Goal: Find specific page/section: Find specific page/section

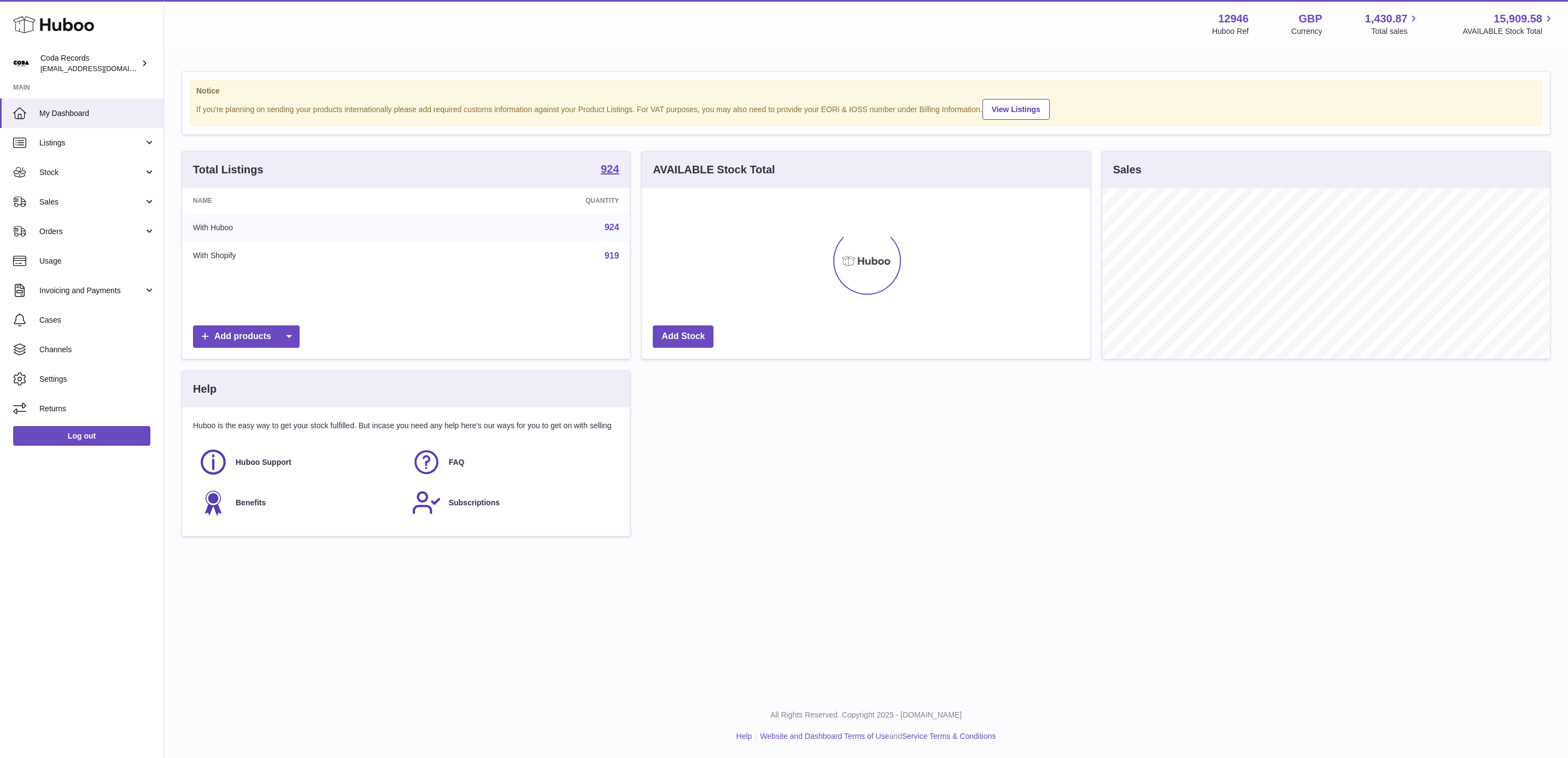
scroll to position [171, 446]
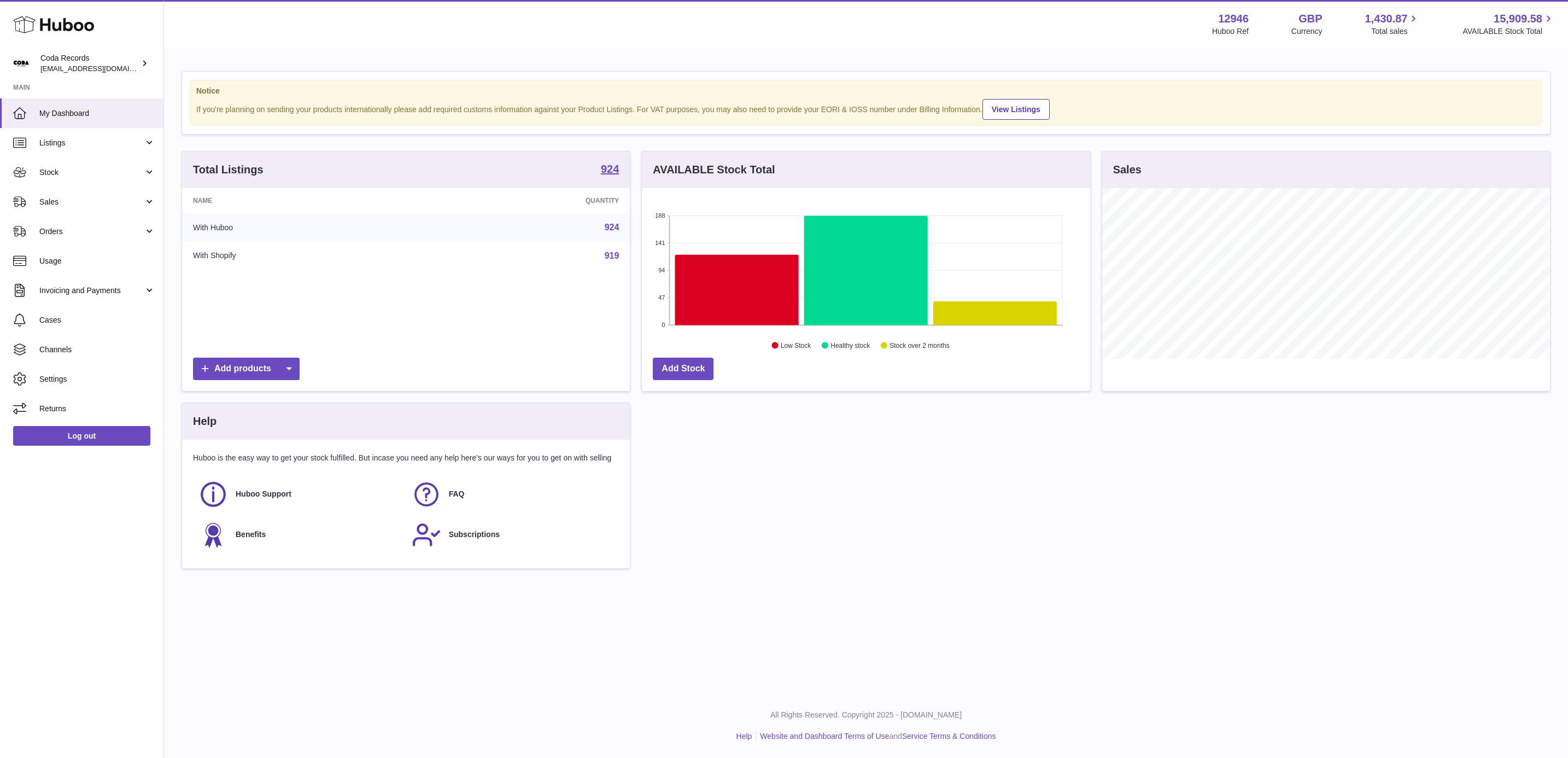
click at [611, 229] on link "924" at bounding box center [612, 227] width 14 height 9
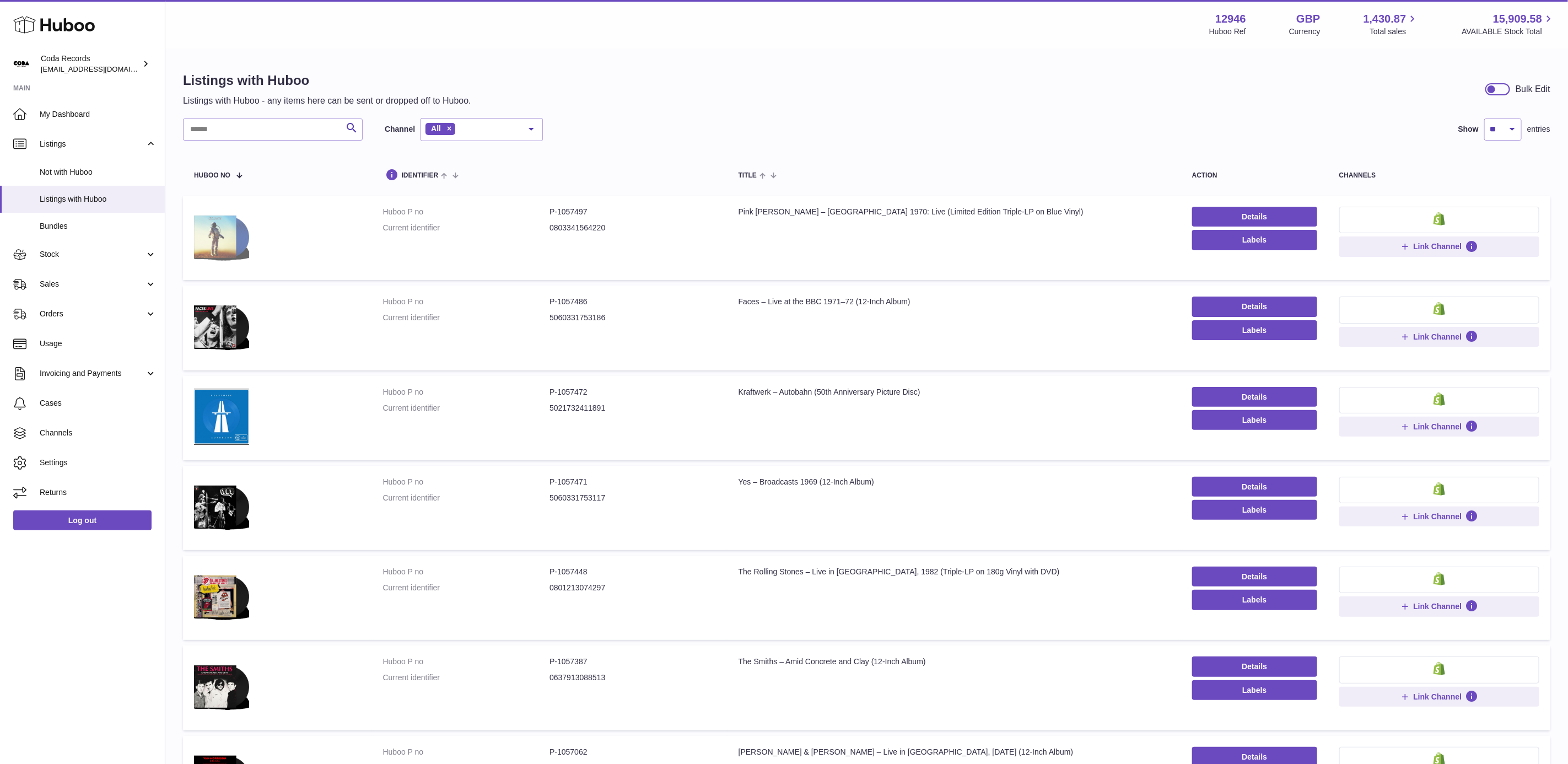
click at [206, 237] on img at bounding box center [221, 236] width 55 height 60
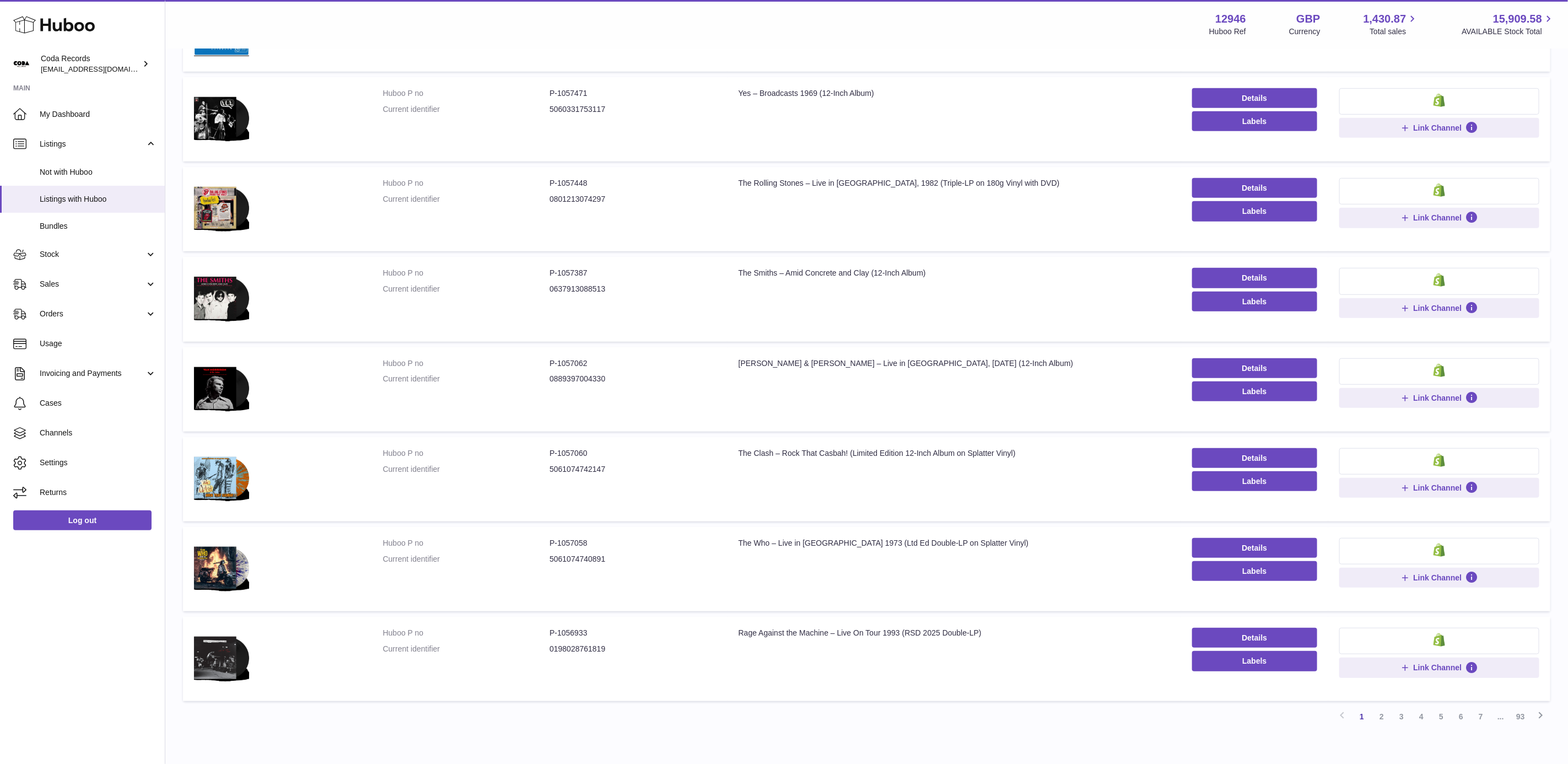
scroll to position [444, 0]
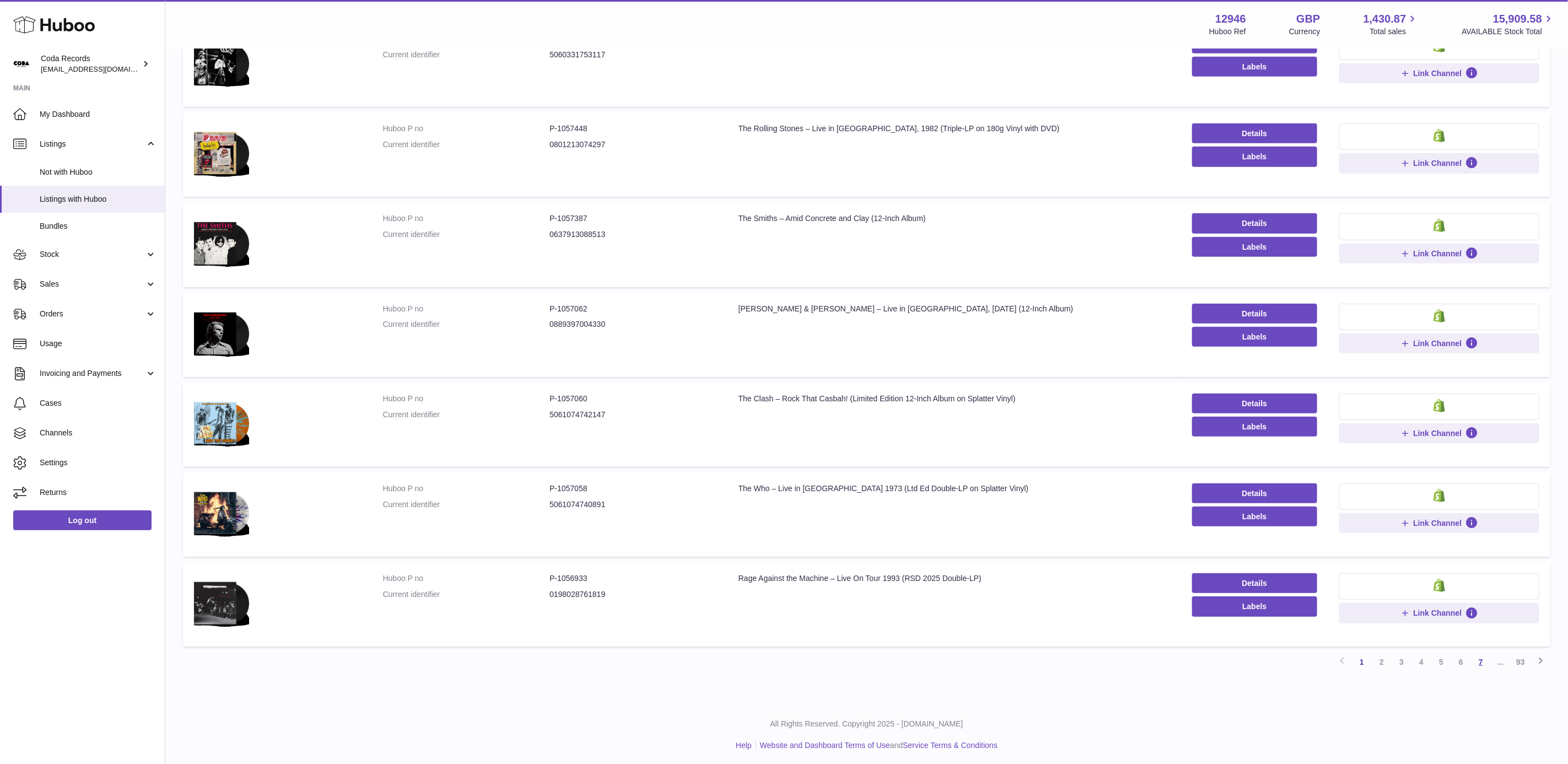
click at [1477, 663] on link "7" at bounding box center [1481, 662] width 20 height 20
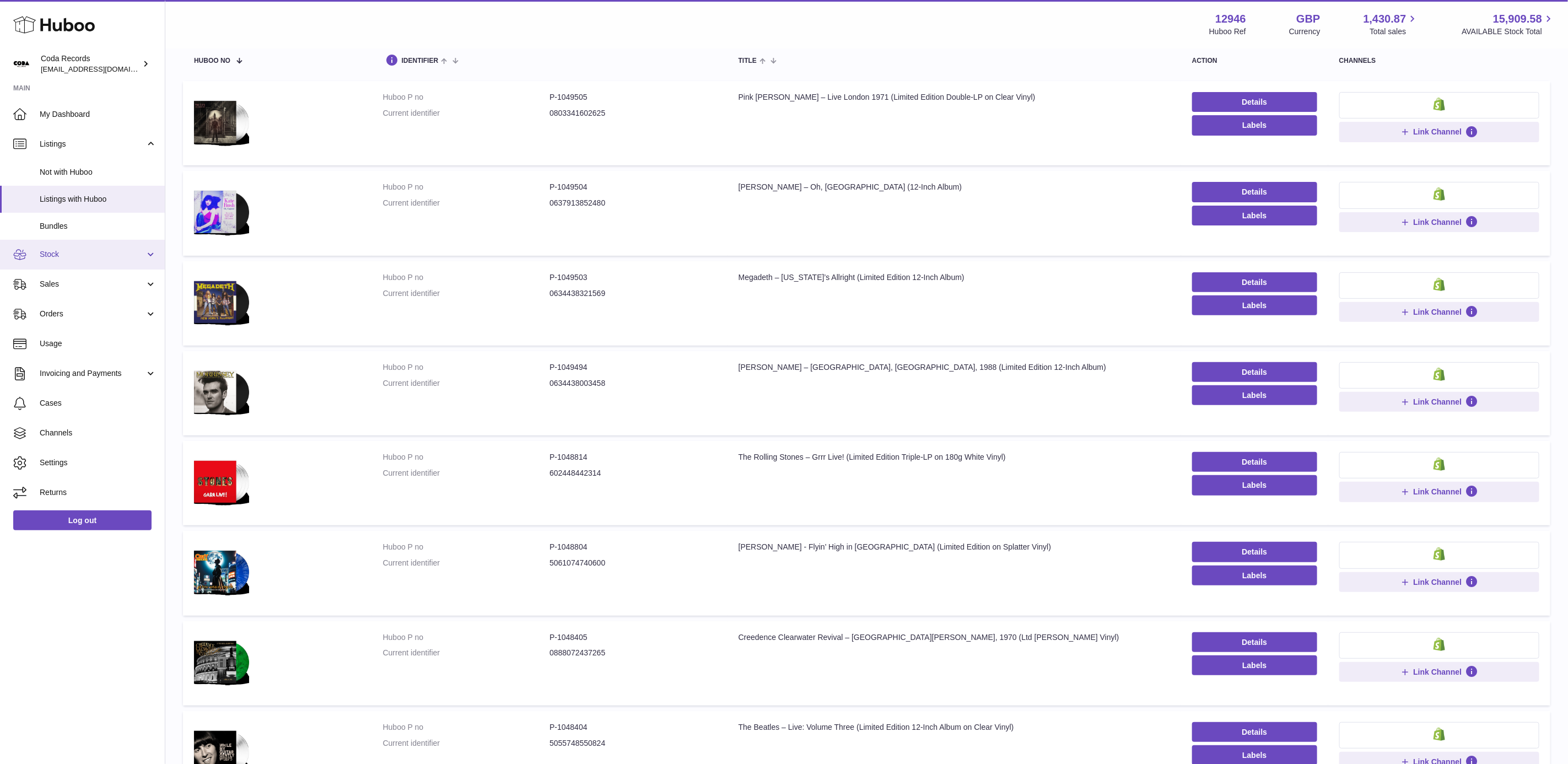
scroll to position [50, 0]
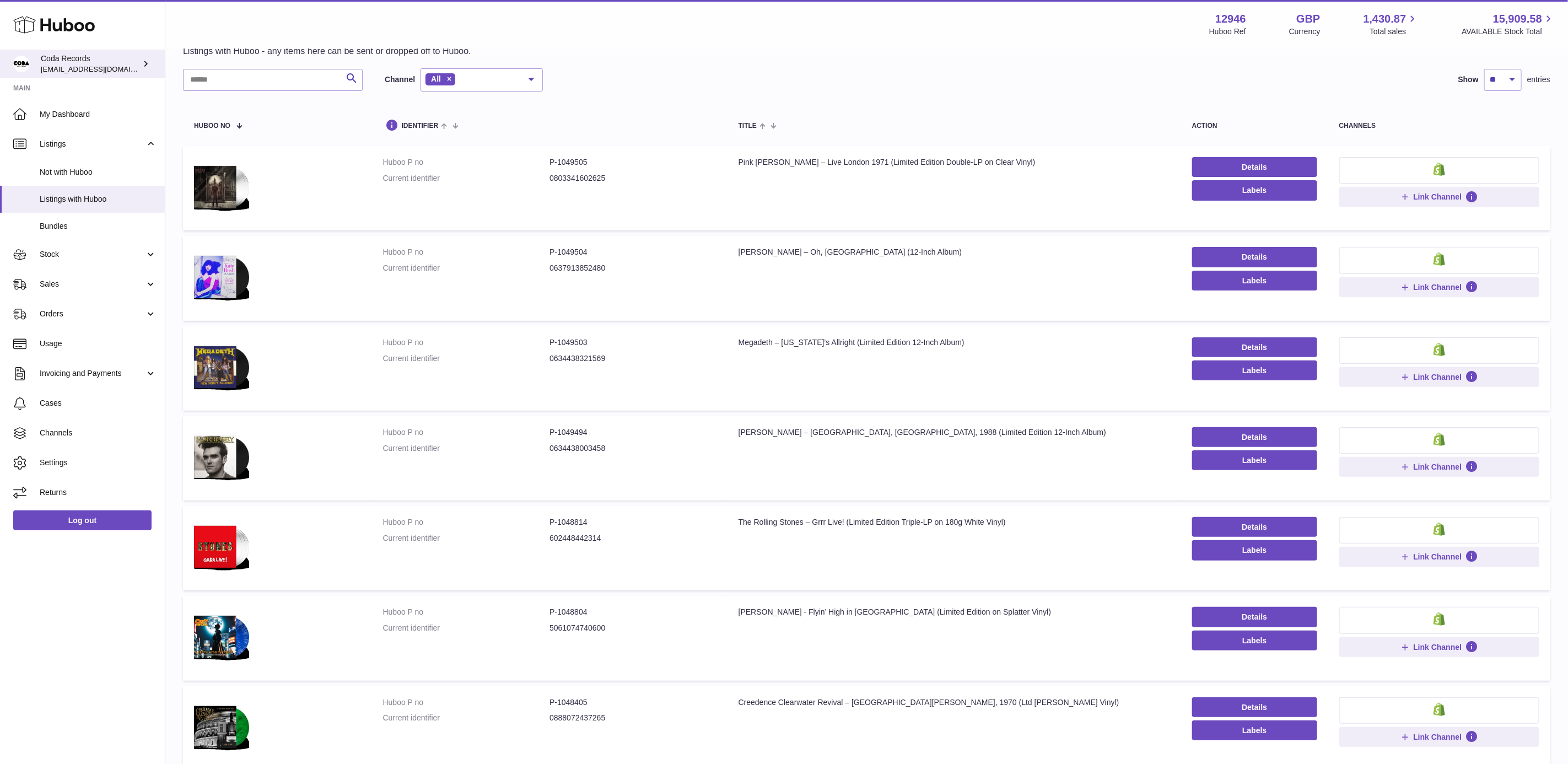
click at [87, 70] on span "[EMAIL_ADDRESS][DOMAIN_NAME]" at bounding box center [101, 68] width 121 height 9
